Goal: Task Accomplishment & Management: Manage account settings

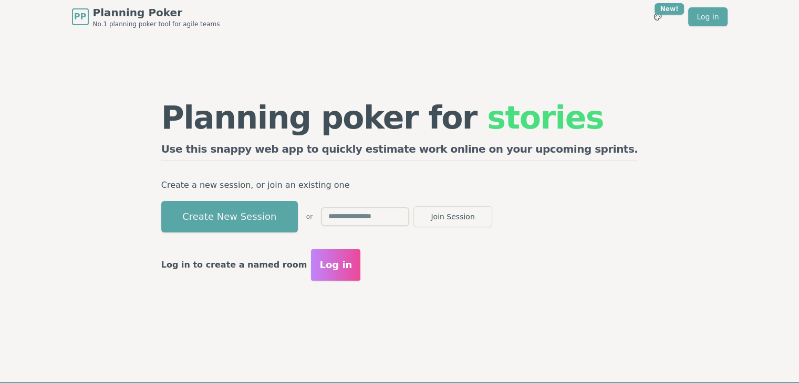
click at [409, 214] on input "text" at bounding box center [365, 216] width 88 height 19
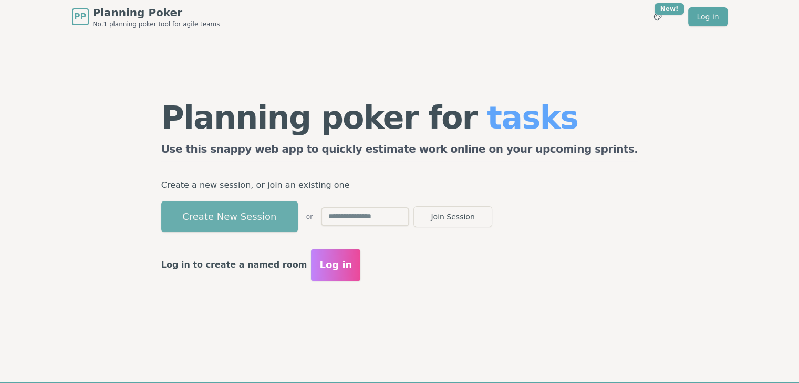
click at [298, 226] on button "Create New Session" at bounding box center [229, 217] width 137 height 32
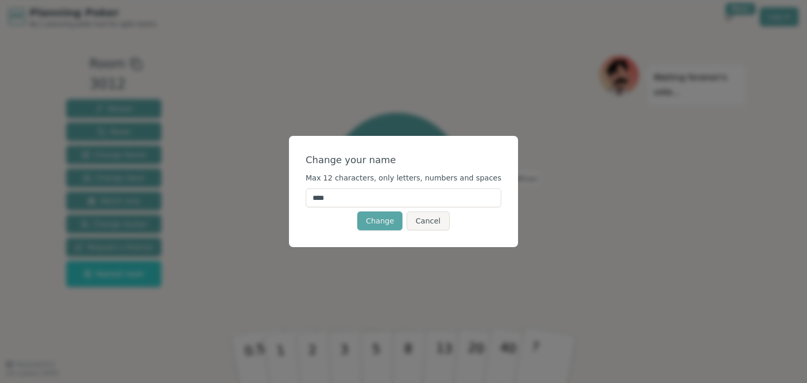
click at [378, 200] on input "****" at bounding box center [404, 198] width 196 height 19
click at [391, 223] on button "Change" at bounding box center [379, 221] width 45 height 19
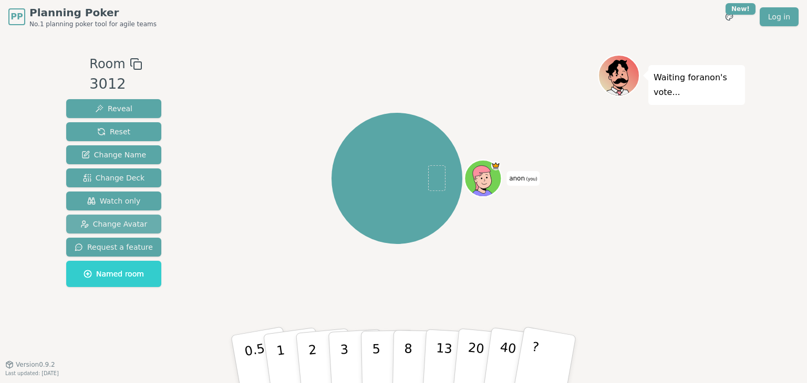
click at [129, 221] on span "Change Avatar" at bounding box center [113, 224] width 67 height 11
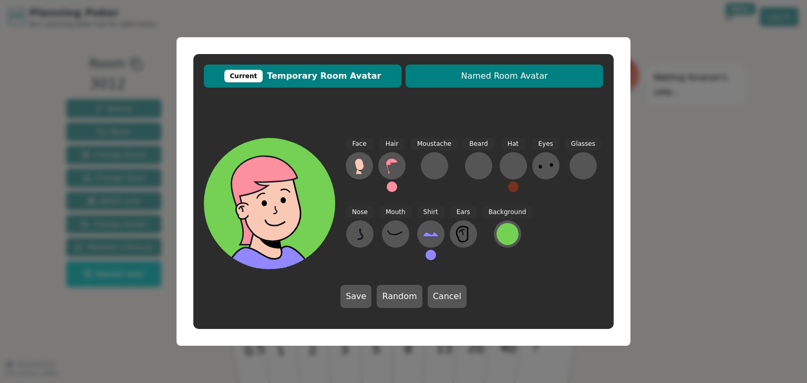
click at [441, 78] on span "Named Room Avatar" at bounding box center [504, 76] width 187 height 13
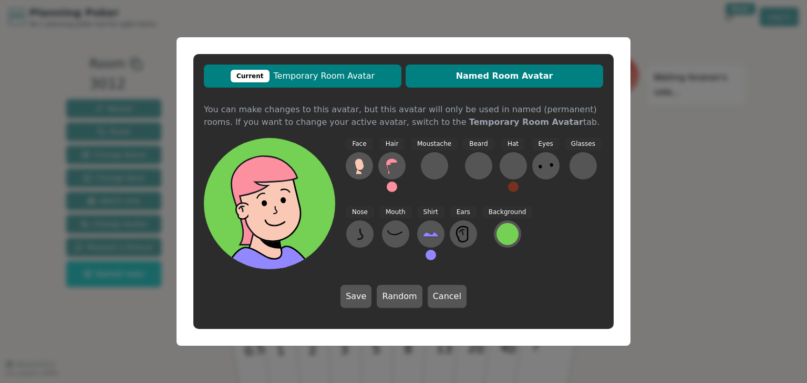
click at [374, 76] on span "Current Temporary Room Avatar" at bounding box center [302, 76] width 187 height 13
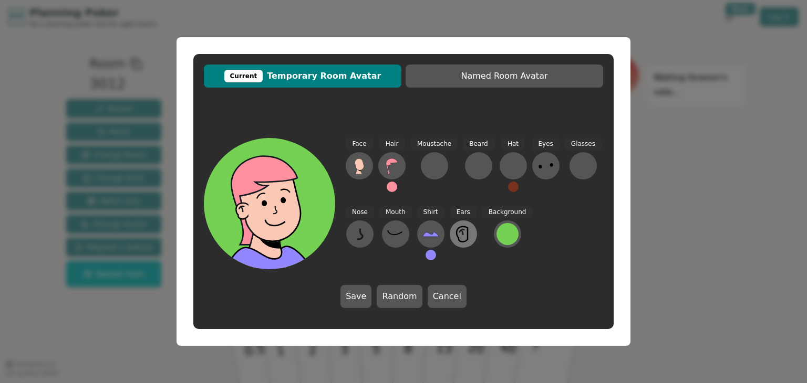
click at [461, 235] on icon at bounding box center [462, 232] width 2 height 5
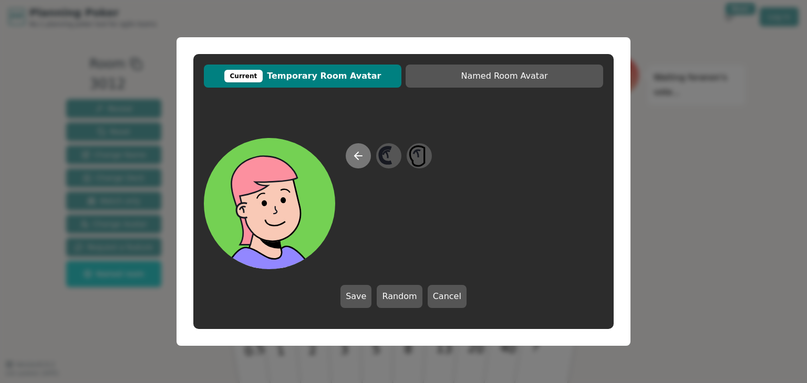
click at [361, 159] on icon at bounding box center [358, 156] width 13 height 13
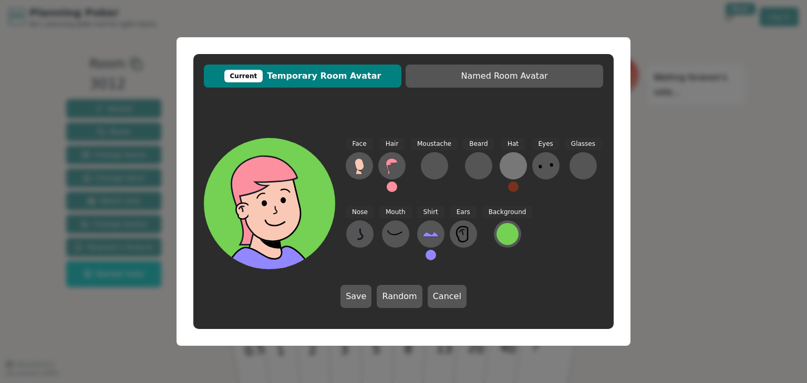
click at [514, 164] on div at bounding box center [513, 166] width 17 height 17
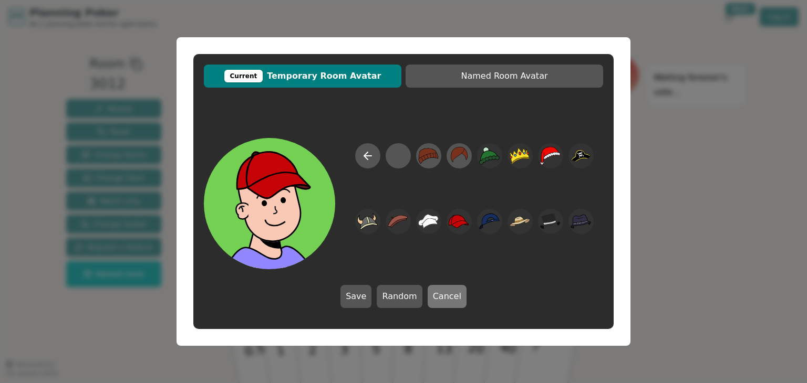
click at [443, 300] on button "Cancel" at bounding box center [446, 296] width 39 height 23
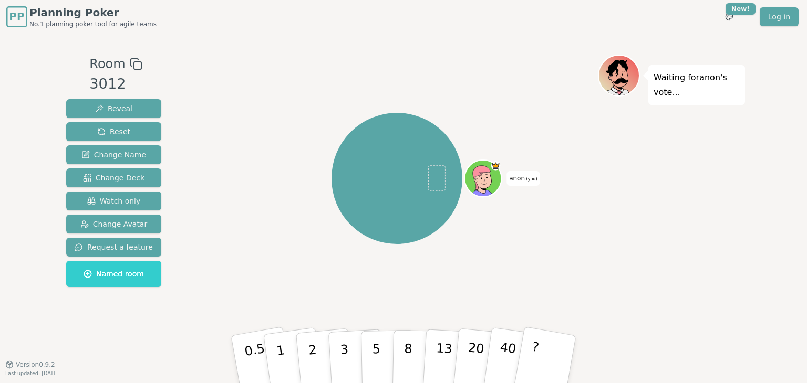
click at [15, 17] on span "PP" at bounding box center [16, 17] width 15 height 16
